Goal: Task Accomplishment & Management: Use online tool/utility

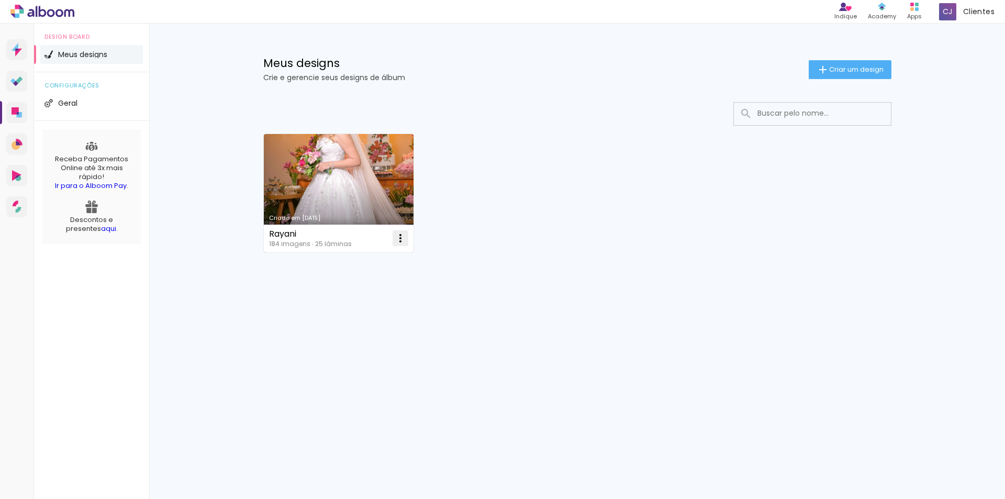
click at [400, 240] on iron-icon at bounding box center [400, 238] width 13 height 13
click at [367, 260] on paper-item "Abrir" at bounding box center [358, 262] width 105 height 21
